Goal: Task Accomplishment & Management: Complete application form

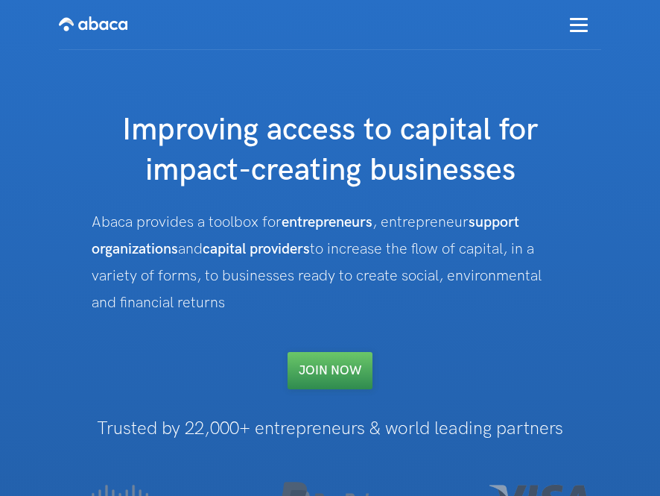
click at [346, 381] on link "Join NOW" at bounding box center [330, 370] width 85 height 37
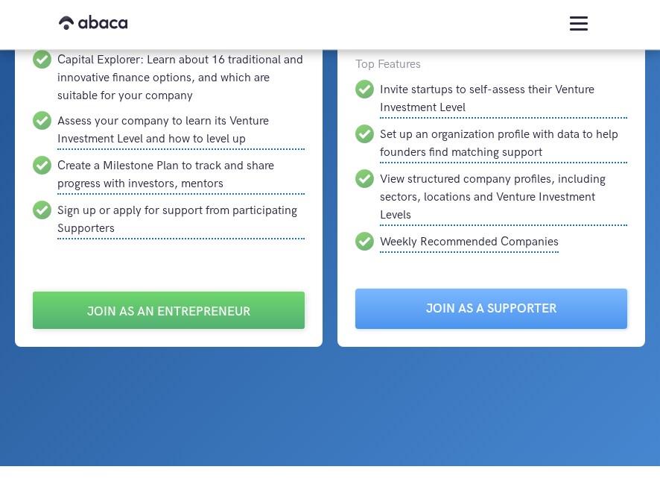
scroll to position [240, 0]
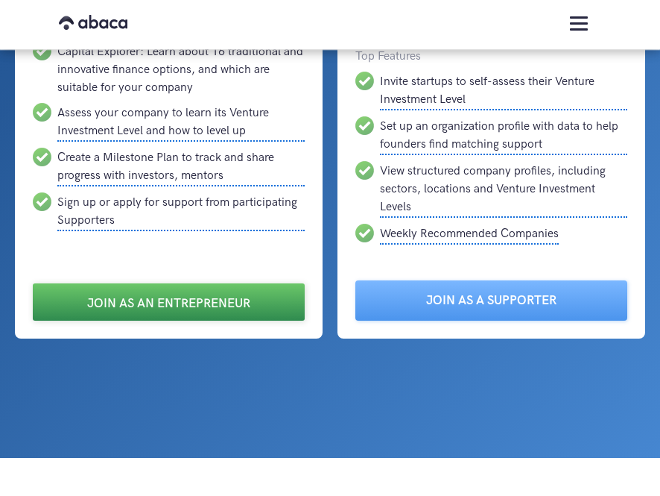
click at [190, 298] on link "Join as an Entrepreneur" at bounding box center [169, 301] width 272 height 37
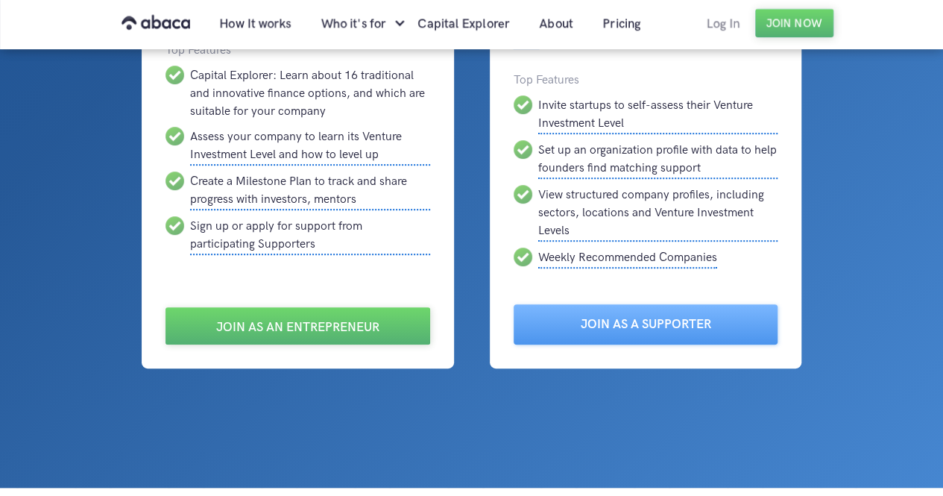
click at [726, 24] on link "Log In" at bounding box center [723, 24] width 63 height 51
